Goal: Transaction & Acquisition: Purchase product/service

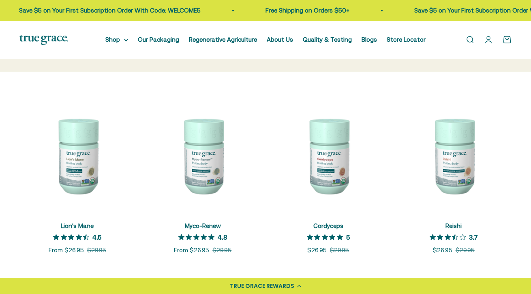
scroll to position [96, 0]
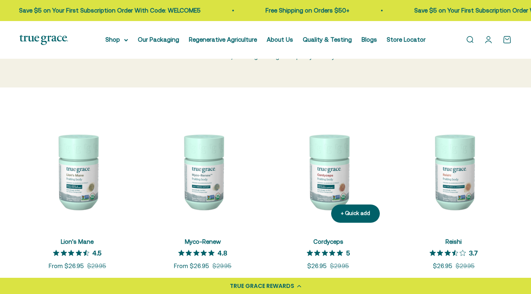
click at [335, 171] on img at bounding box center [329, 172] width 116 height 116
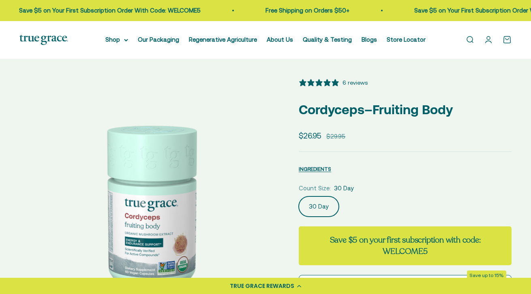
select select "3"
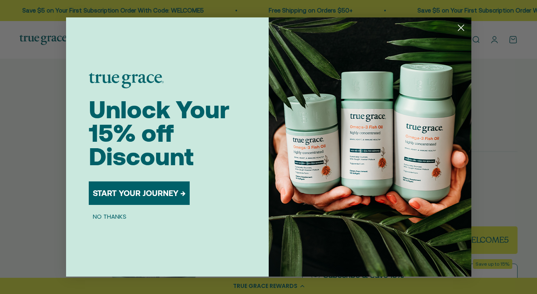
click at [466, 26] on circle "Close dialog" at bounding box center [460, 27] width 13 height 13
